Goal: Task Accomplishment & Management: Manage account settings

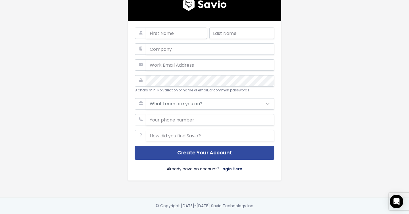
click at [234, 169] on link "Login Here" at bounding box center [231, 170] width 22 height 8
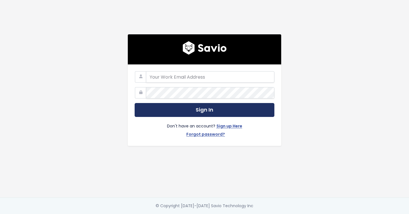
type input "[EMAIL_ADDRESS][DOMAIN_NAME]"
click at [214, 114] on button "Sign In" at bounding box center [205, 110] width 140 height 14
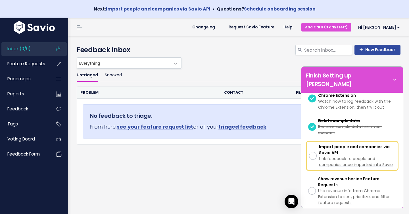
scroll to position [123, 0]
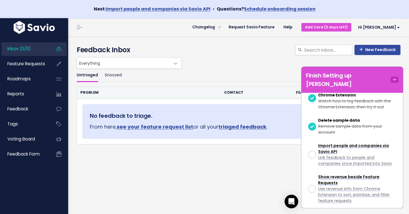
click at [392, 77] on icon at bounding box center [394, 80] width 8 height 6
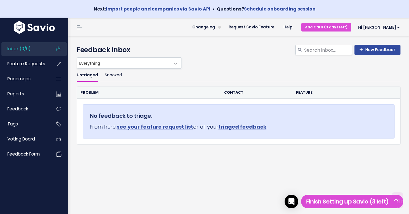
scroll to position [398, 0]
click at [393, 26] on span "Hi Sofie" at bounding box center [379, 27] width 42 height 4
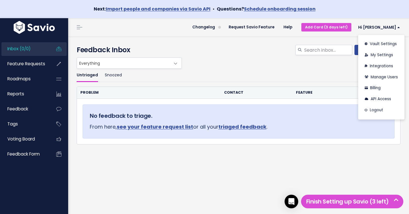
click at [258, 68] on div "Everything No Product Area Everything" at bounding box center [237, 62] width 324 height 11
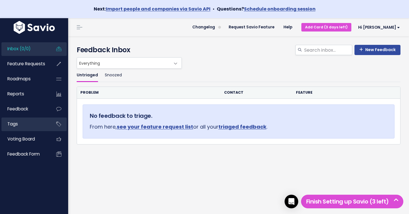
scroll to position [18, 0]
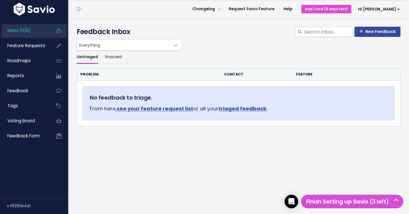
click at [42, 9] on img at bounding box center [34, 9] width 44 height 13
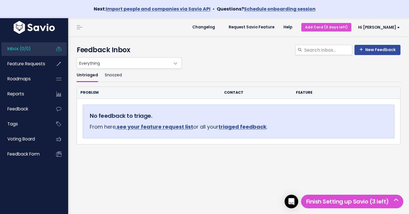
click at [86, 24] on header "Changelog Request Savio Feature Help Add Card (3 days left) Hi Sofie Vault Sett…" at bounding box center [238, 27] width 341 height 18
click at [80, 26] on link at bounding box center [79, 27] width 9 height 5
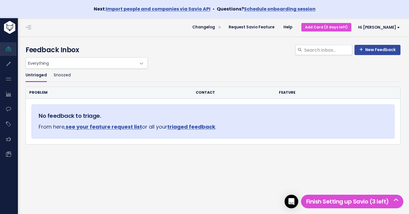
click at [32, 28] on header "Changelog Request Savio Feature Help Add Card (3 days left) Hi Sofie Vault Sett…" at bounding box center [213, 27] width 392 height 18
click at [28, 27] on span at bounding box center [29, 27] width 6 height 1
